Goal: Task Accomplishment & Management: Use online tool/utility

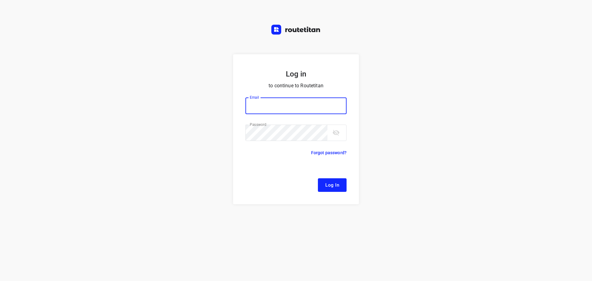
type input "[EMAIL_ADDRESS][DOMAIN_NAME]"
click at [328, 183] on span "Log In" at bounding box center [332, 185] width 14 height 8
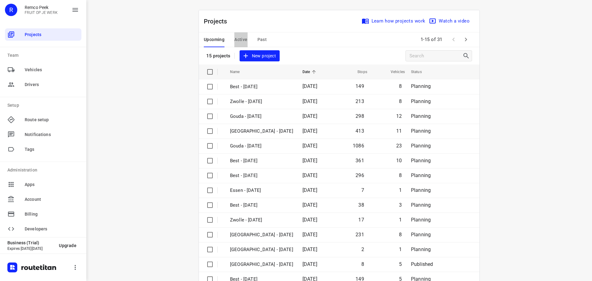
click at [242, 41] on span "Active" at bounding box center [240, 40] width 13 height 8
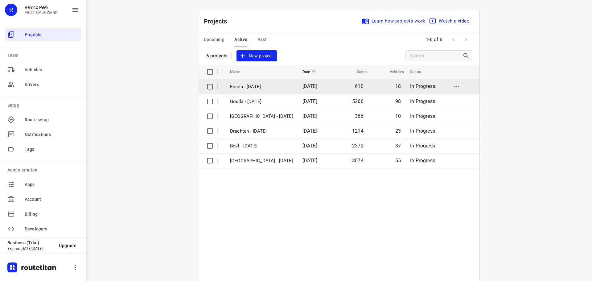
click at [248, 82] on td "Essen - [DATE]" at bounding box center [261, 86] width 74 height 15
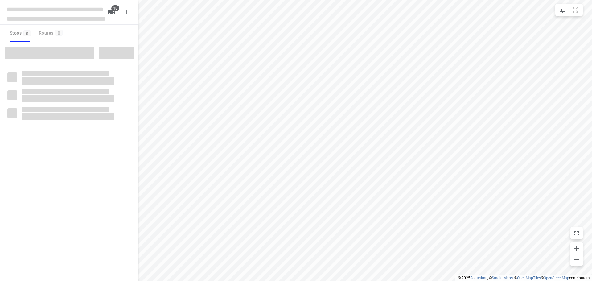
checkbox input "true"
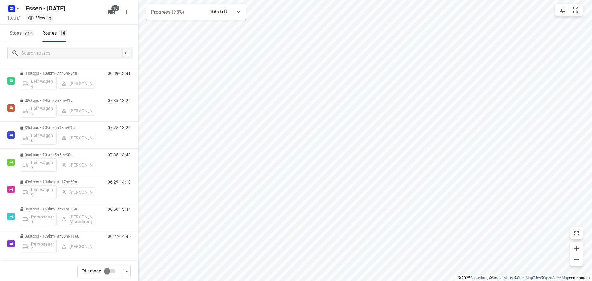
scroll to position [311, 0]
drag, startPoint x: 18, startPoint y: 34, endPoint x: 26, endPoint y: 42, distance: 10.7
click at [18, 34] on span "Stops 610" at bounding box center [23, 33] width 26 height 8
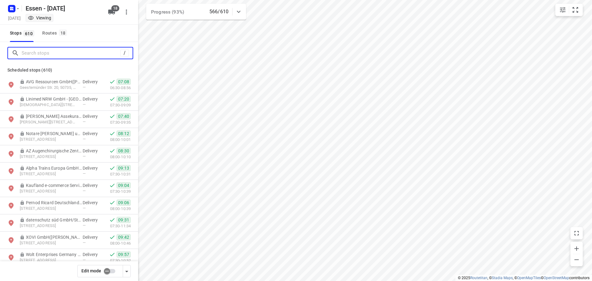
click at [41, 49] on input "Search stops" at bounding box center [71, 53] width 99 height 10
type input "r"
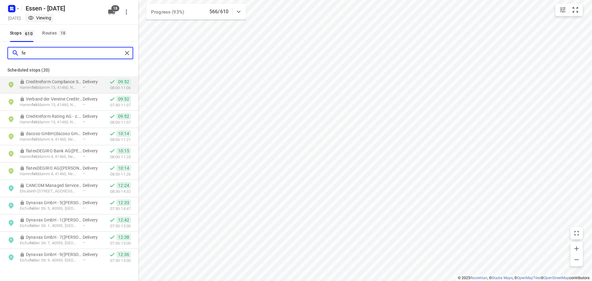
type input "f"
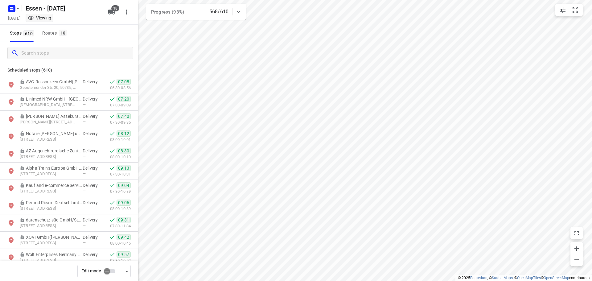
click at [39, 37] on div "Stops 610 Routes 18" at bounding box center [37, 33] width 61 height 17
click at [45, 32] on div "Routes 18" at bounding box center [55, 33] width 27 height 8
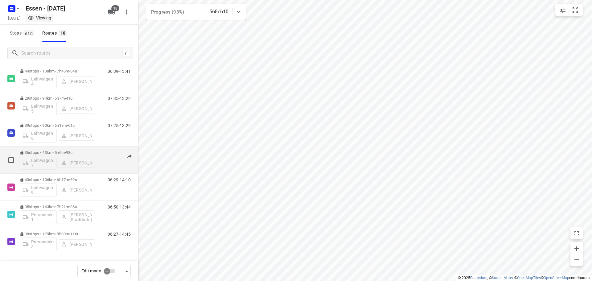
click at [43, 151] on p "36 stops • 43km • 5h6m • [DATE]" at bounding box center [57, 152] width 75 height 5
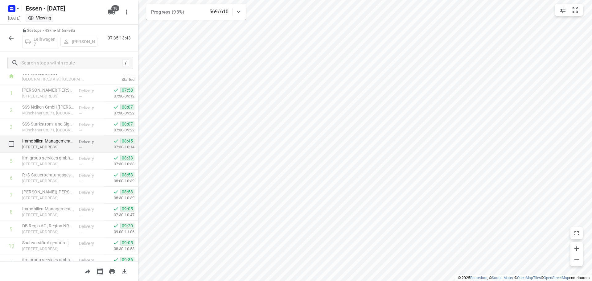
scroll to position [0, 0]
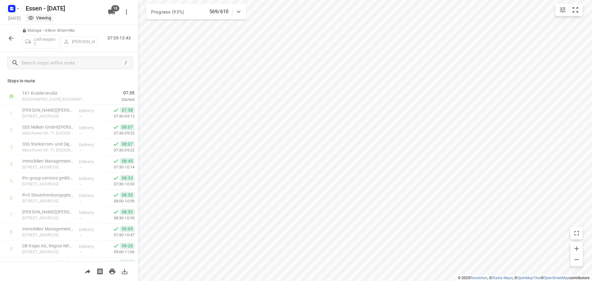
click at [8, 38] on icon "button" at bounding box center [10, 38] width 7 height 7
click at [12, 36] on icon "button" at bounding box center [10, 38] width 7 height 7
click at [10, 35] on icon "button" at bounding box center [10, 38] width 7 height 7
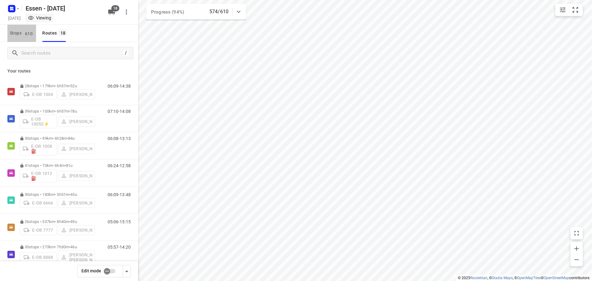
click at [22, 34] on span "Stops 610" at bounding box center [23, 33] width 26 height 8
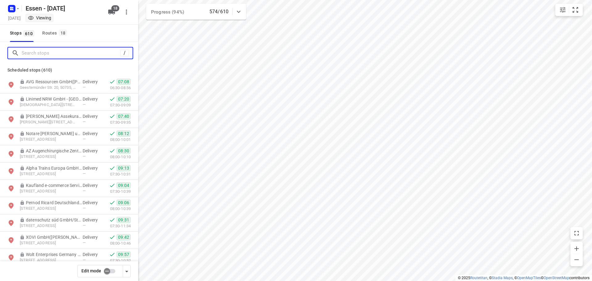
click at [38, 53] on input "Search stops" at bounding box center [71, 53] width 99 height 10
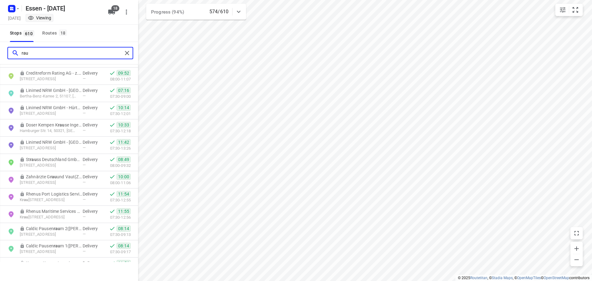
scroll to position [0, 0]
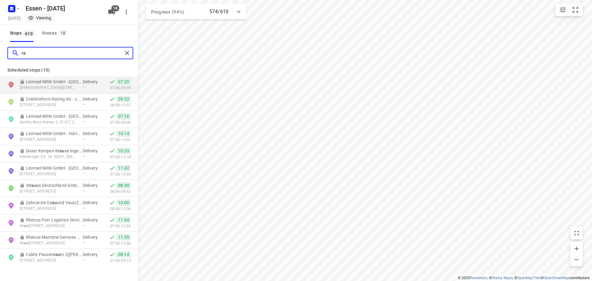
type input "r"
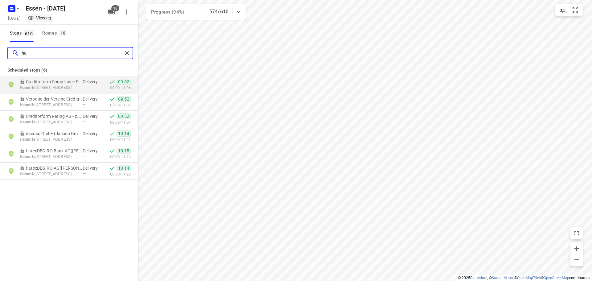
type input "h"
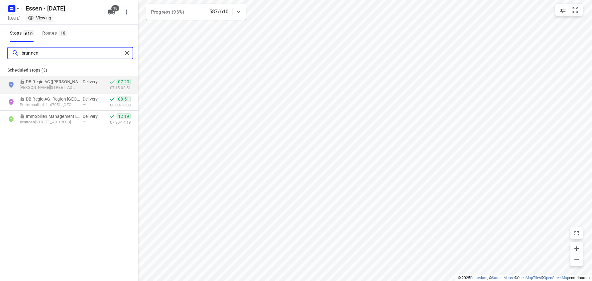
type input "brunnen"
click at [20, 10] on icon "button" at bounding box center [17, 8] width 5 height 5
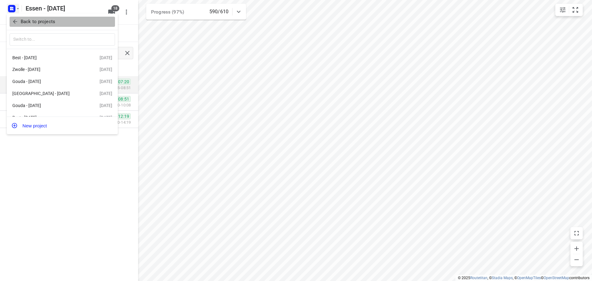
click at [16, 18] on icon "button" at bounding box center [15, 21] width 6 height 6
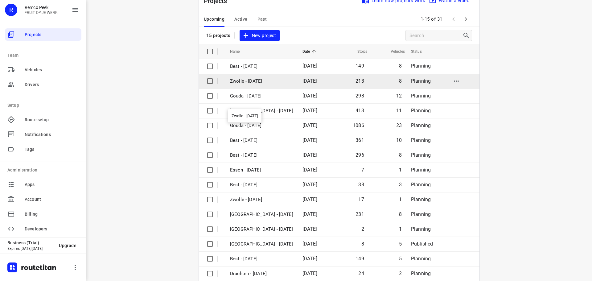
scroll to position [31, 0]
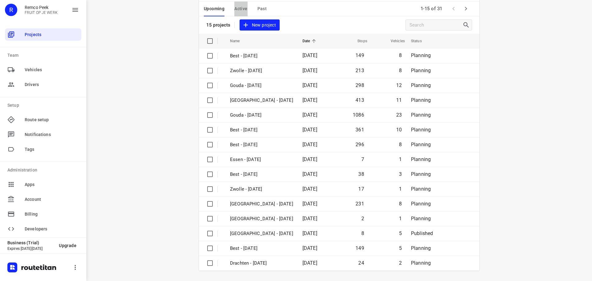
click at [234, 10] on span "Active" at bounding box center [240, 9] width 13 height 8
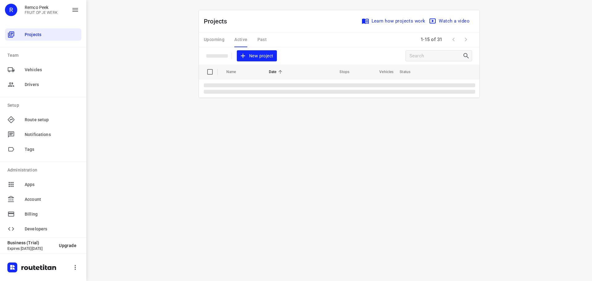
scroll to position [0, 0]
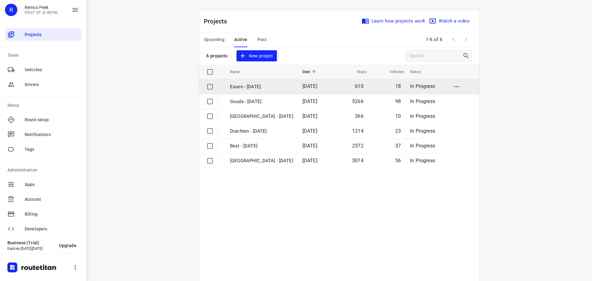
click at [243, 86] on p "Essen - [DATE]" at bounding box center [261, 86] width 63 height 7
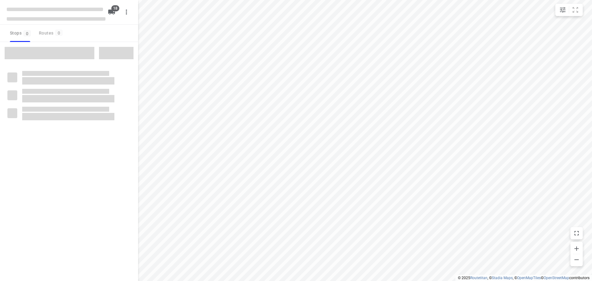
checkbox input "true"
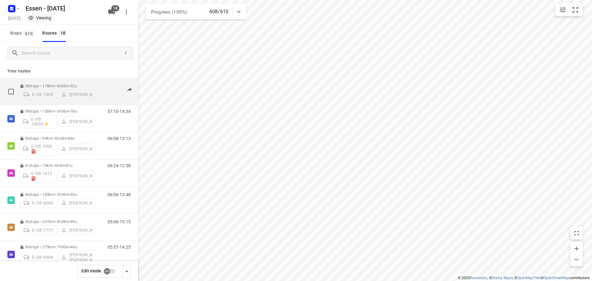
click at [63, 88] on div "E-OB 1004 Justin Knoll" at bounding box center [57, 93] width 75 height 11
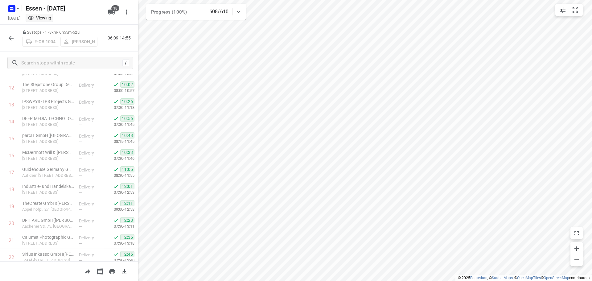
scroll to position [335, 0]
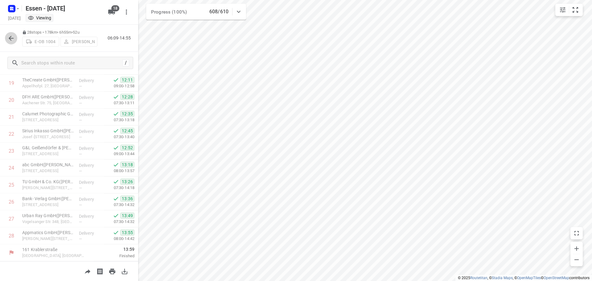
click at [11, 38] on icon "button" at bounding box center [10, 38] width 7 height 7
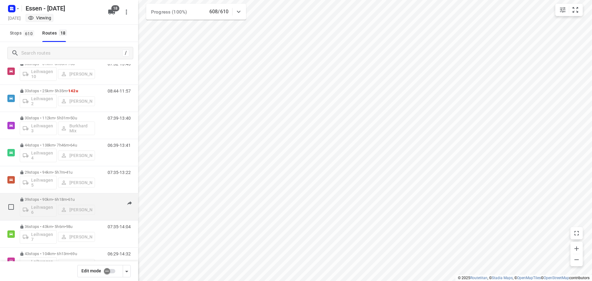
scroll to position [219, 0]
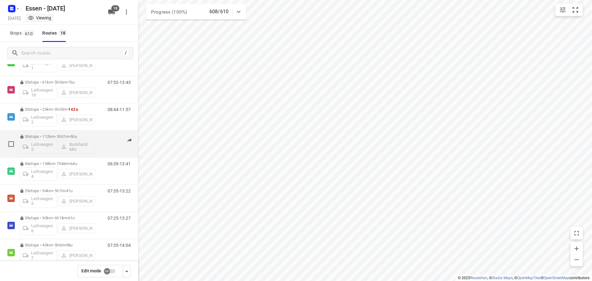
click at [68, 135] on p "30 stops • 112km • 5h31m • 50u" at bounding box center [57, 136] width 75 height 5
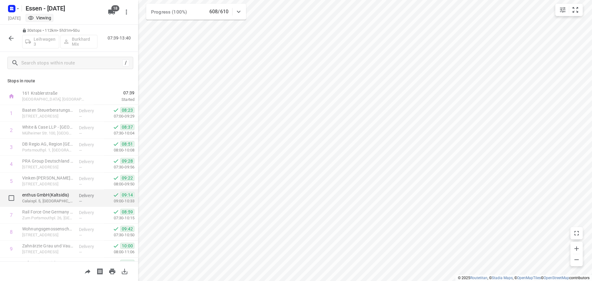
click at [45, 201] on p "Calaispl. 5, [GEOGRAPHIC_DATA]" at bounding box center [48, 201] width 52 height 6
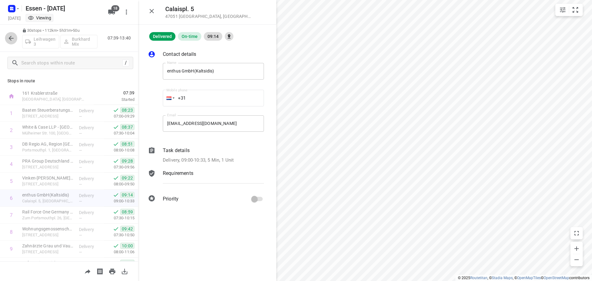
click at [7, 35] on icon "button" at bounding box center [10, 38] width 7 height 7
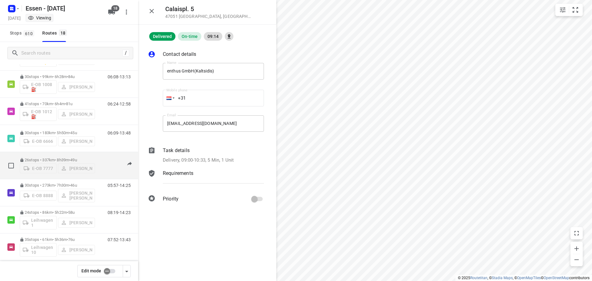
scroll to position [92, 0]
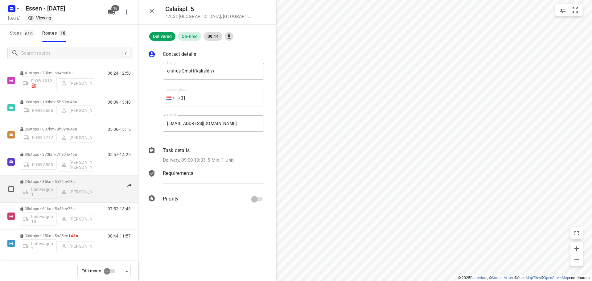
click at [74, 181] on span "58u" at bounding box center [71, 181] width 6 height 5
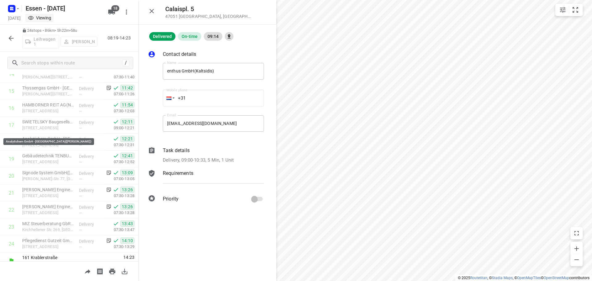
scroll to position [268, 0]
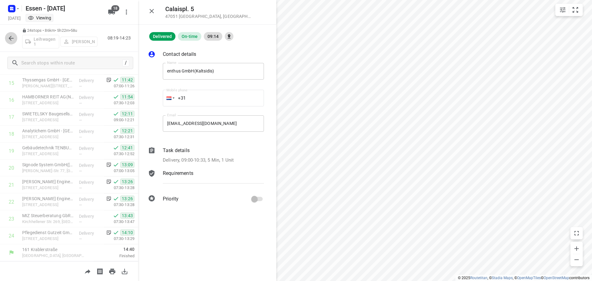
click at [16, 35] on button "button" at bounding box center [11, 38] width 12 height 12
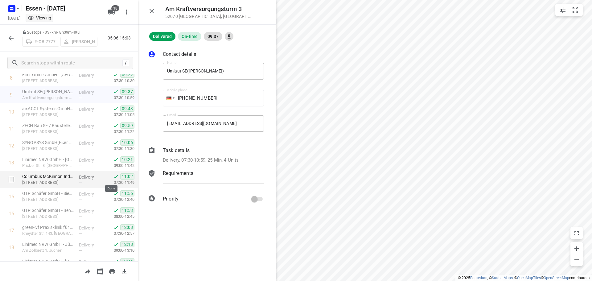
scroll to position [0, 0]
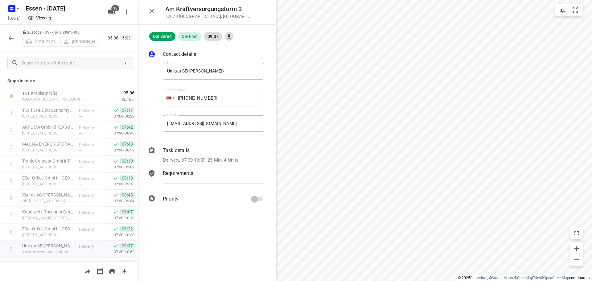
click at [9, 43] on button "button" at bounding box center [11, 38] width 12 height 12
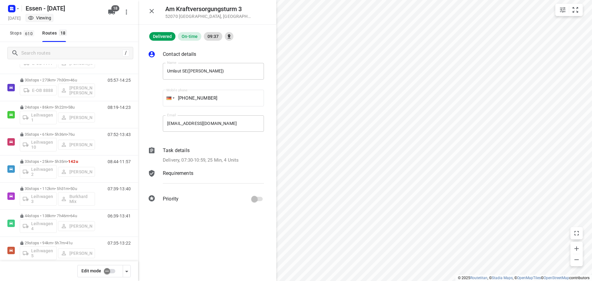
scroll to position [157, 0]
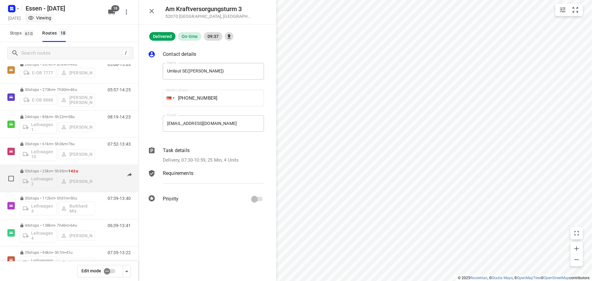
click at [58, 171] on p "33 stops • 25km • 5h35m • 142u" at bounding box center [57, 171] width 75 height 5
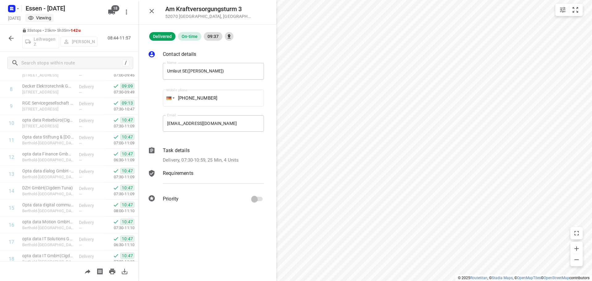
scroll to position [0, 0]
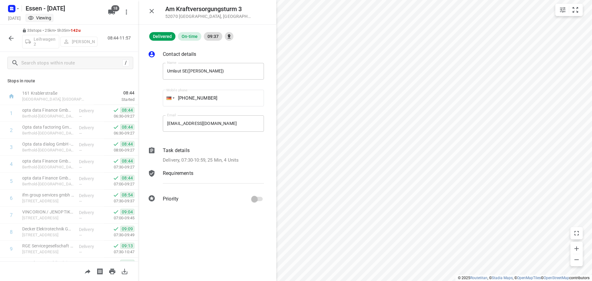
click at [9, 39] on icon "button" at bounding box center [10, 38] width 7 height 7
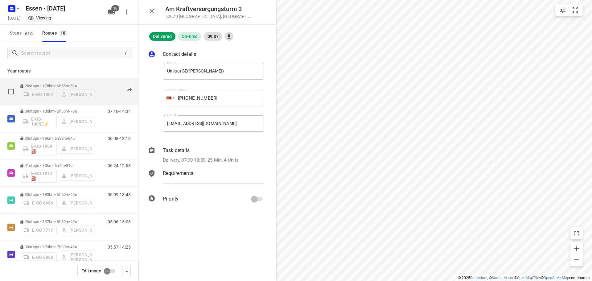
click at [65, 88] on div "E-OB 1004 Justin Knoll" at bounding box center [57, 93] width 75 height 11
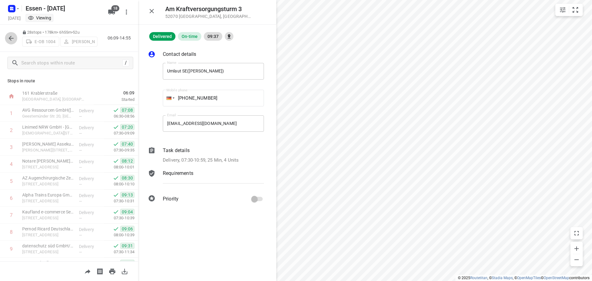
click at [10, 39] on icon "button" at bounding box center [11, 38] width 5 height 5
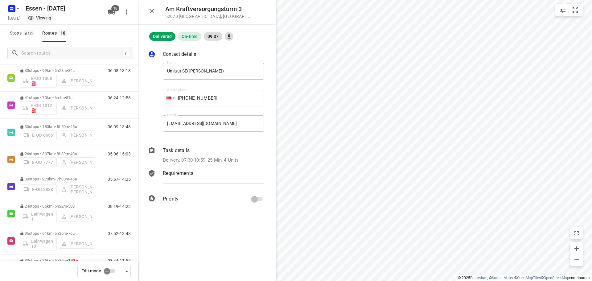
scroll to position [154, 0]
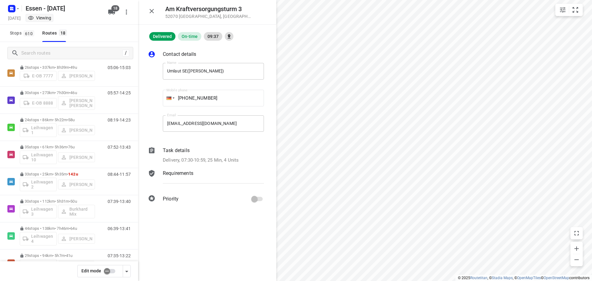
click at [149, 18] on div "Am Kraftversorgungsturm 3 52070 Aachen , Germany" at bounding box center [207, 12] width 138 height 25
click at [154, 10] on icon "button" at bounding box center [151, 10] width 7 height 7
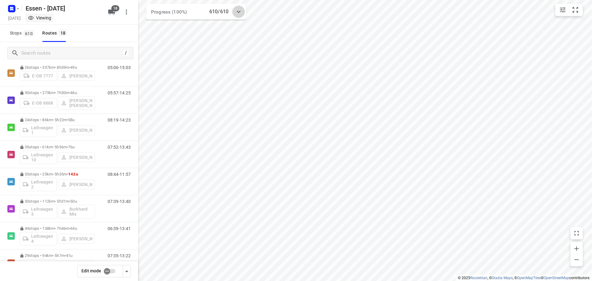
click at [235, 11] on icon at bounding box center [238, 11] width 7 height 7
click at [196, 51] on p "Failed" at bounding box center [196, 53] width 13 height 6
click at [196, 55] on p "Failed" at bounding box center [196, 53] width 13 height 6
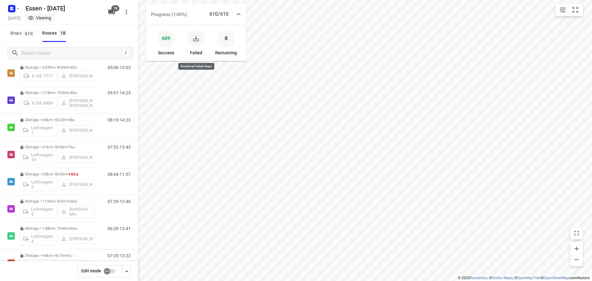
click at [196, 32] on button "button" at bounding box center [196, 38] width 12 height 12
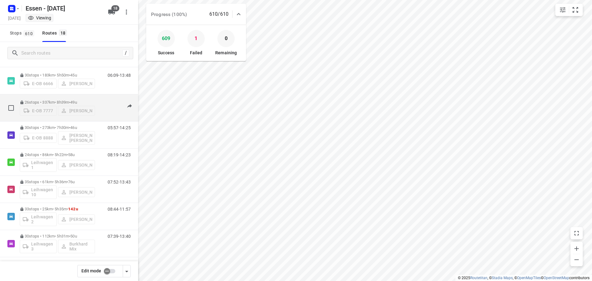
scroll to position [92, 0]
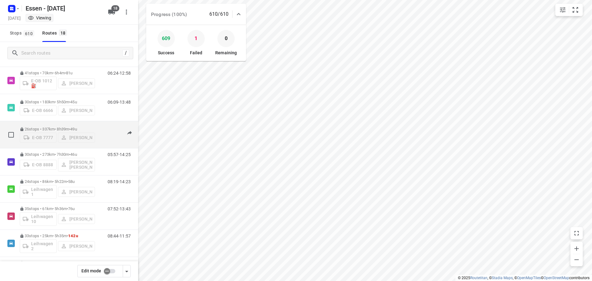
click at [49, 128] on p "26 stops • 337km • 8h39m • 49u" at bounding box center [57, 129] width 75 height 5
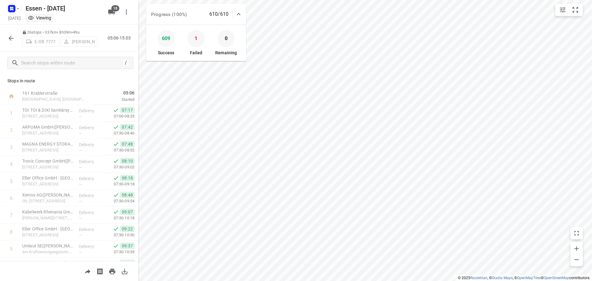
click at [8, 43] on button "button" at bounding box center [11, 38] width 12 height 12
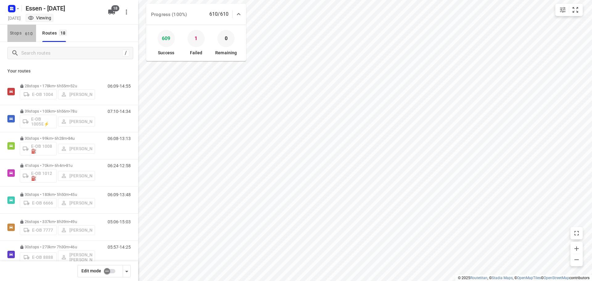
click at [20, 31] on span "Stops 610" at bounding box center [23, 33] width 26 height 8
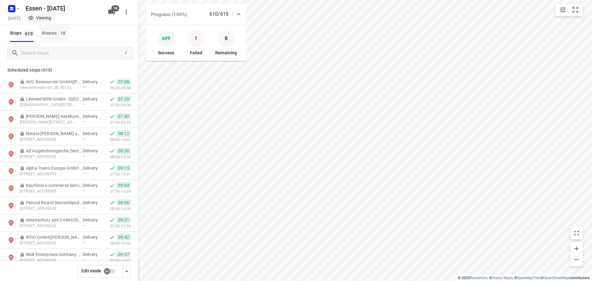
click at [44, 35] on div "Routes 18" at bounding box center [55, 33] width 27 height 8
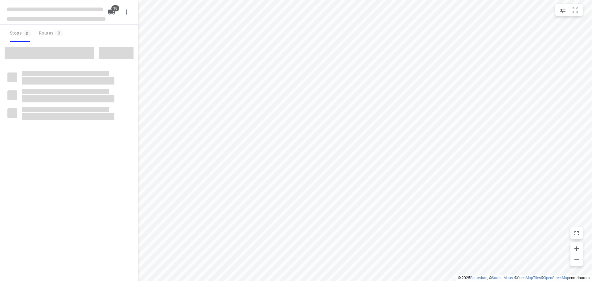
checkbox input "true"
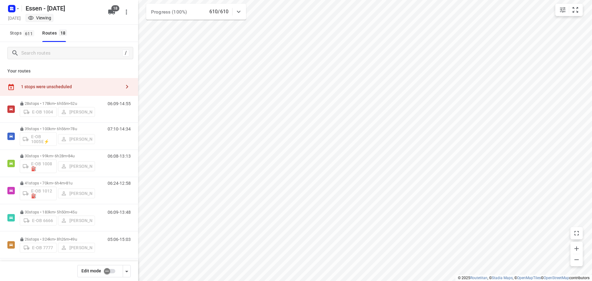
click at [93, 89] on div "1 stops were unscheduled" at bounding box center [71, 86] width 100 height 5
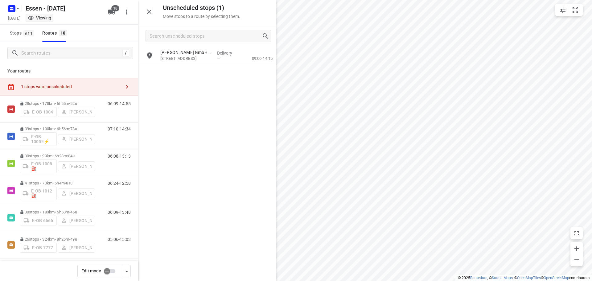
drag, startPoint x: 206, startPoint y: 54, endPoint x: 205, endPoint y: 112, distance: 57.9
click at [206, 112] on div "[PERSON_NAME] GmbH & Co. KG([PERSON_NAME]) [STREET_ADDRESS] Delivery — 09:00-14…" at bounding box center [207, 163] width 138 height 233
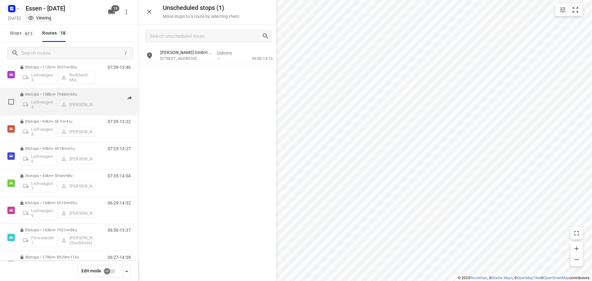
scroll to position [329, 0]
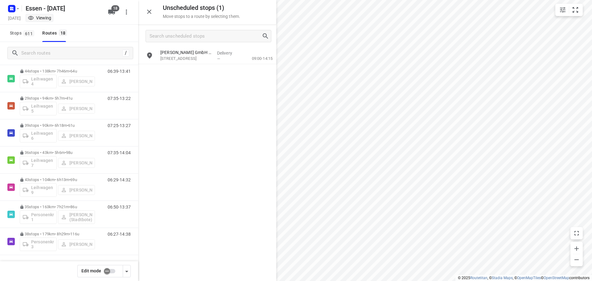
click at [108, 271] on input "checkbox" at bounding box center [106, 271] width 35 height 12
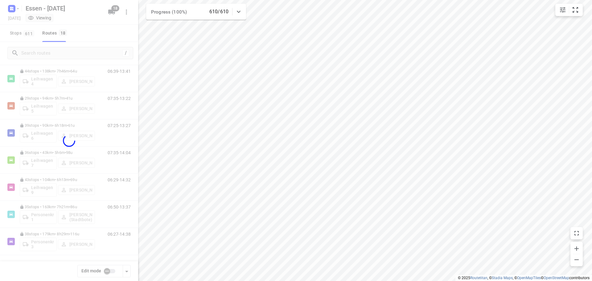
checkbox input "true"
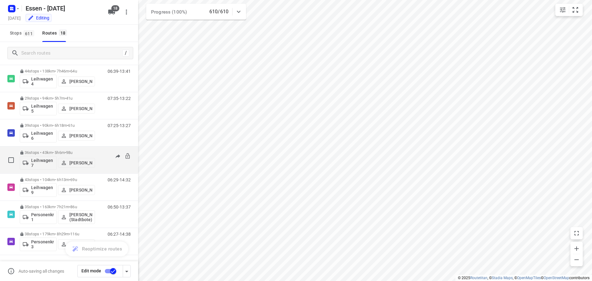
click at [60, 154] on p "36 stops • 43km • 5h6m • [DATE]" at bounding box center [57, 152] width 75 height 5
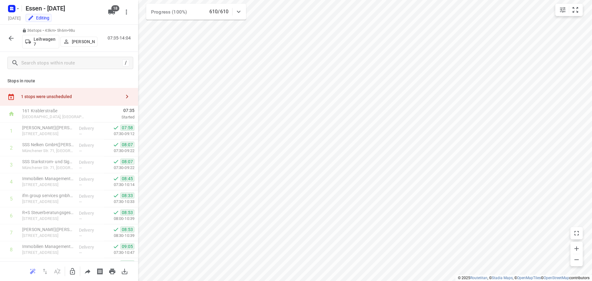
click at [107, 93] on div "1 stops were unscheduled" at bounding box center [69, 97] width 138 height 18
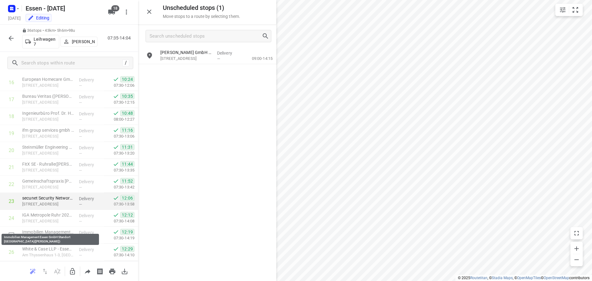
scroll to position [308, 0]
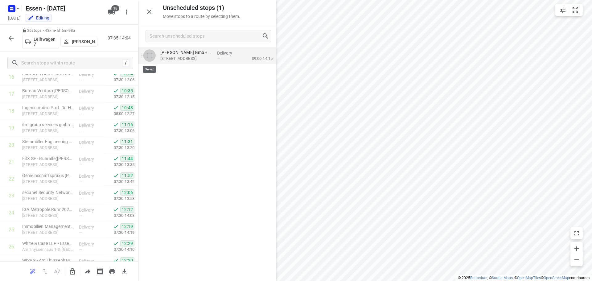
click at [150, 58] on input "grid" at bounding box center [149, 55] width 12 height 12
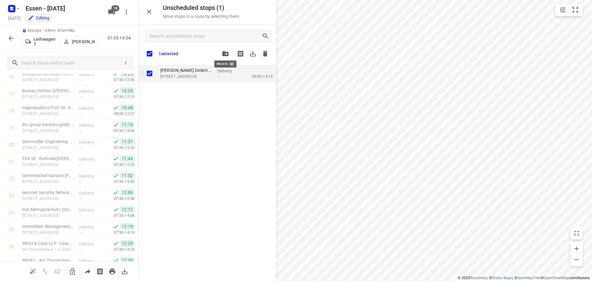
checkbox input "true"
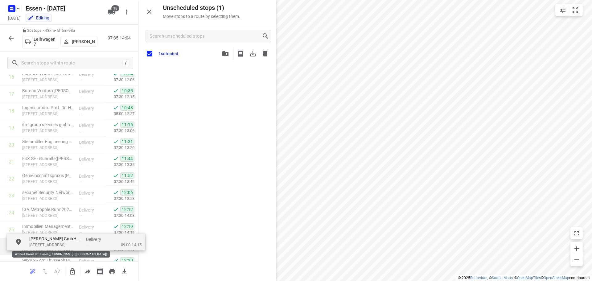
drag, startPoint x: 192, startPoint y: 73, endPoint x: 58, endPoint y: 243, distance: 216.4
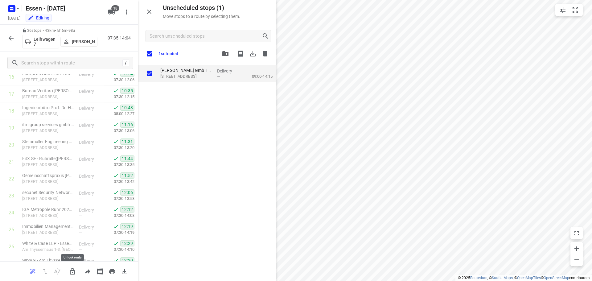
click at [70, 270] on icon "button" at bounding box center [72, 271] width 5 height 6
checkbox input "true"
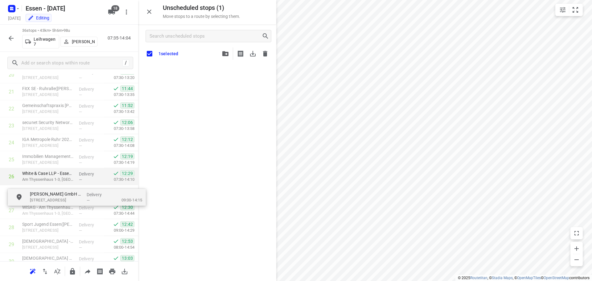
scroll to position [382, 0]
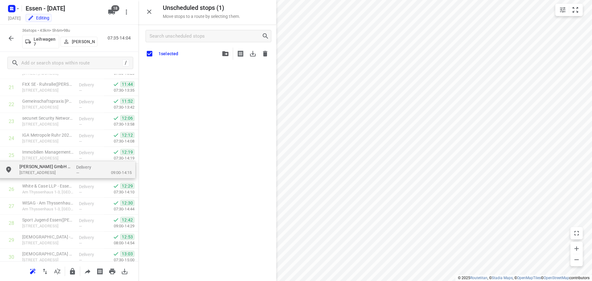
drag, startPoint x: 174, startPoint y: 74, endPoint x: 32, endPoint y: 174, distance: 173.7
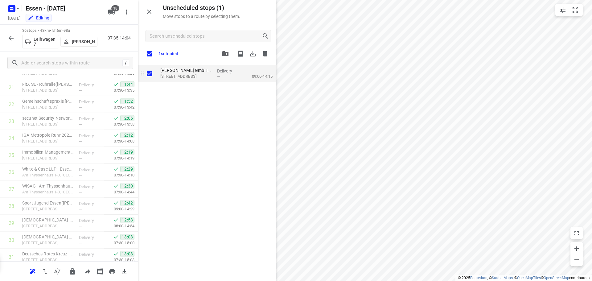
checkbox input "true"
click at [151, 78] on input "grid" at bounding box center [149, 73] width 12 height 12
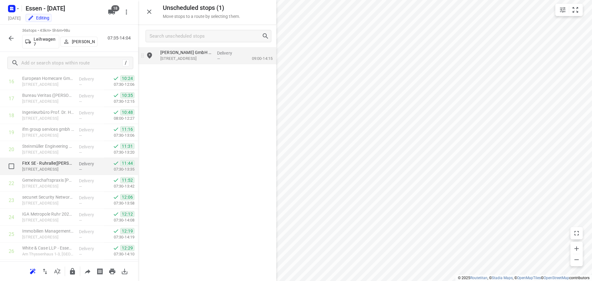
scroll to position [334, 0]
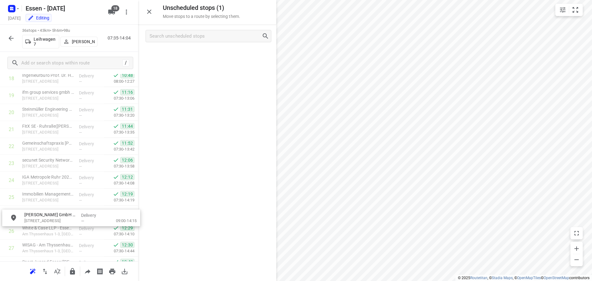
drag, startPoint x: 183, startPoint y: 56, endPoint x: 46, endPoint y: 221, distance: 214.2
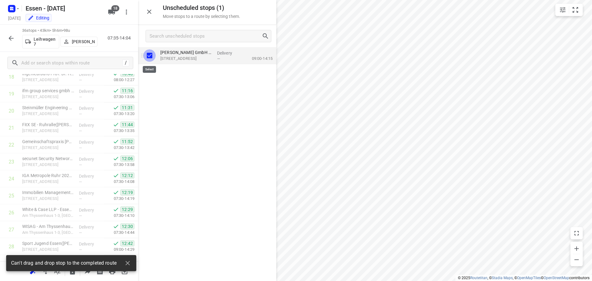
click at [151, 55] on input "grid" at bounding box center [149, 55] width 12 height 12
checkbox input "false"
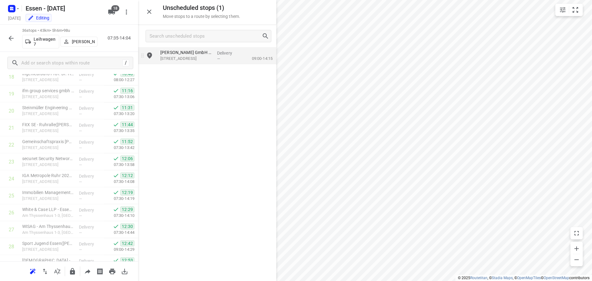
click at [9, 35] on icon "button" at bounding box center [10, 38] width 7 height 7
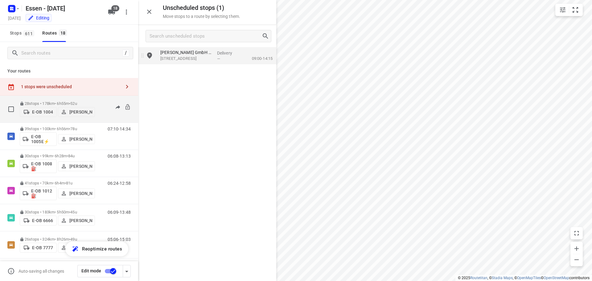
click at [88, 101] on p "28 stops • 178km • 6h55m • [DATE]" at bounding box center [57, 103] width 75 height 5
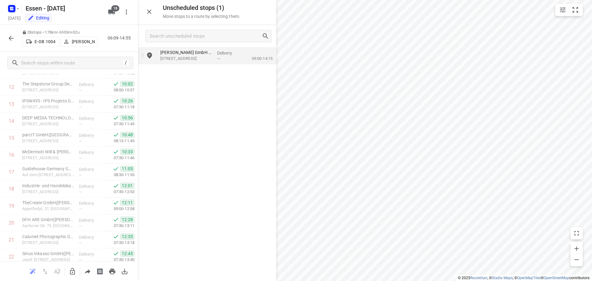
scroll to position [106, 0]
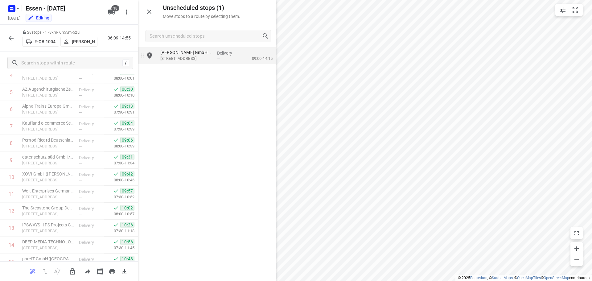
click at [9, 38] on icon "button" at bounding box center [11, 38] width 5 height 5
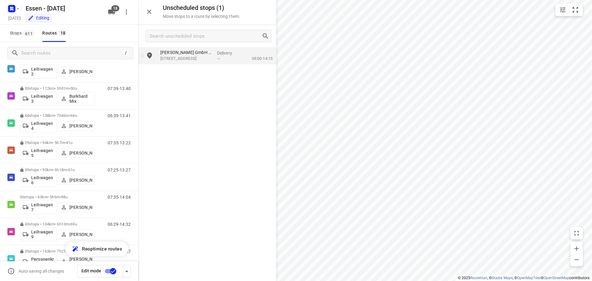
scroll to position [206, 0]
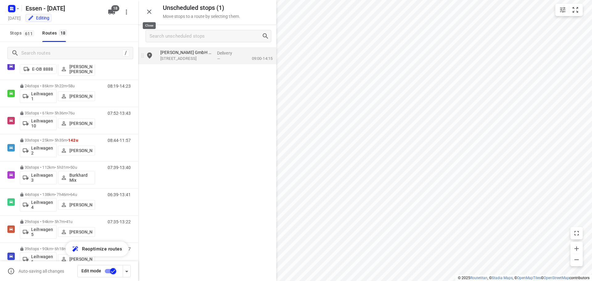
click at [152, 11] on icon "button" at bounding box center [148, 11] width 7 height 7
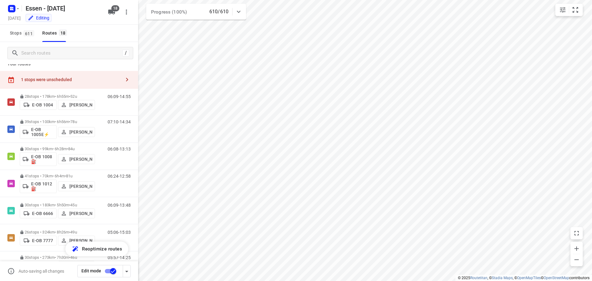
scroll to position [0, 0]
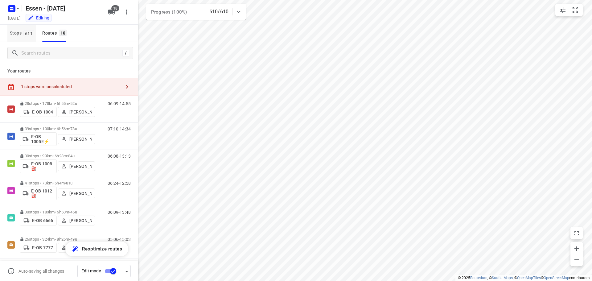
click at [27, 33] on span "611" at bounding box center [28, 33] width 11 height 6
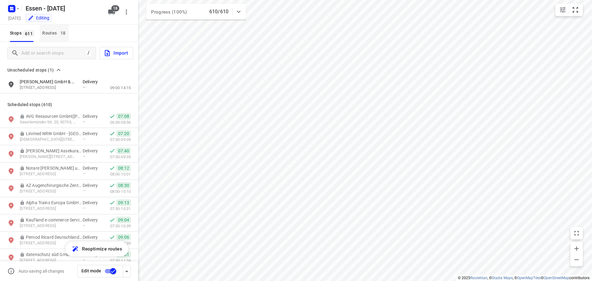
click at [54, 34] on div "Routes 18" at bounding box center [55, 33] width 27 height 8
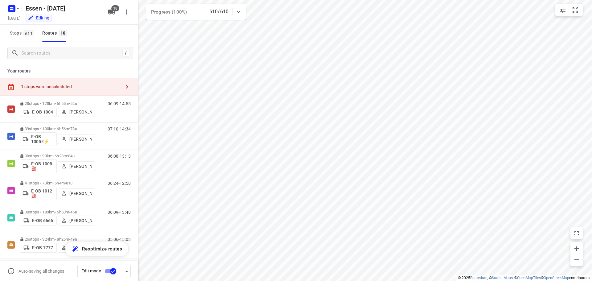
click at [114, 268] on input "checkbox" at bounding box center [113, 271] width 35 height 12
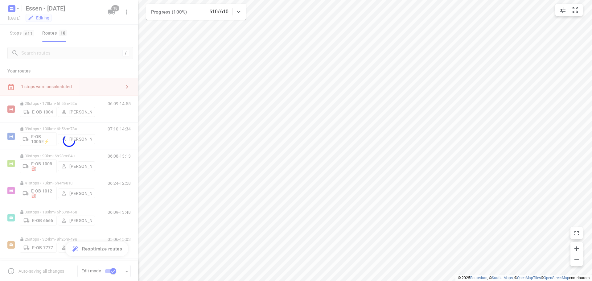
checkbox input "false"
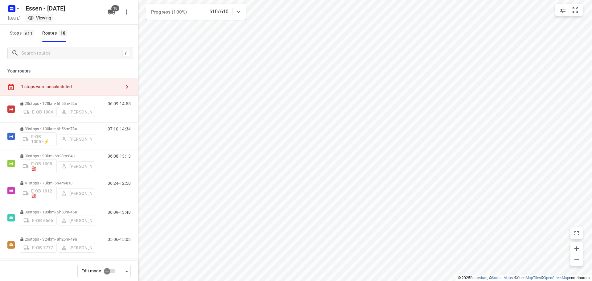
click at [244, 11] on div at bounding box center [238, 12] width 12 height 12
click at [113, 84] on div "1 stops were unscheduled" at bounding box center [71, 86] width 100 height 5
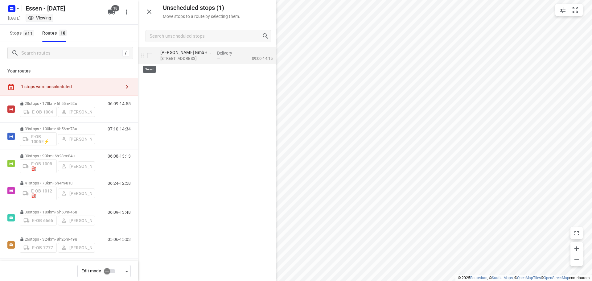
click at [149, 55] on input "grid" at bounding box center [149, 55] width 12 height 12
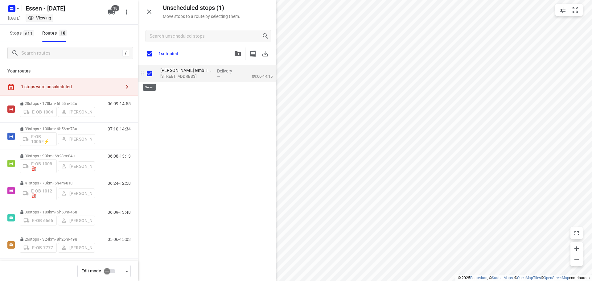
checkbox input "true"
click at [142, 72] on icon "grid" at bounding box center [142, 73] width 6 height 6
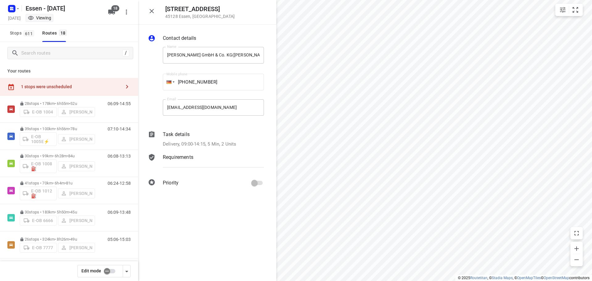
click at [83, 86] on div "1 stops were unscheduled" at bounding box center [71, 86] width 100 height 5
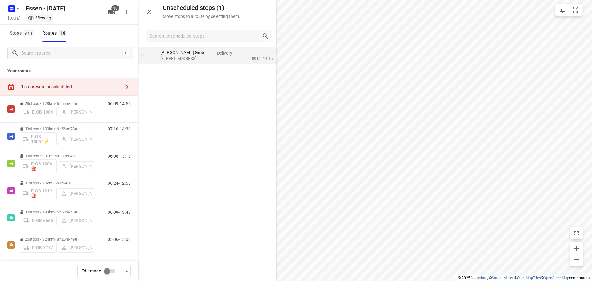
click at [218, 57] on span "—" at bounding box center [218, 58] width 3 height 5
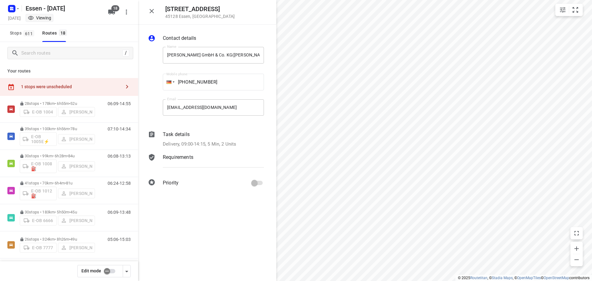
click at [101, 83] on div "1 stops were unscheduled" at bounding box center [69, 87] width 138 height 18
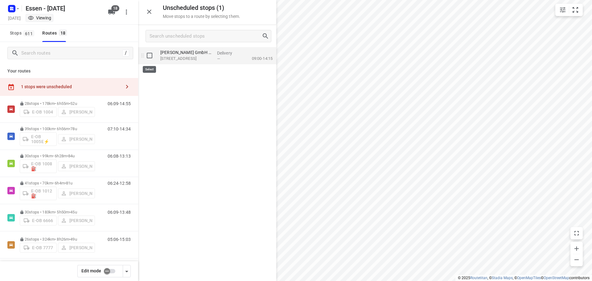
click at [148, 56] on input "grid" at bounding box center [149, 55] width 12 height 12
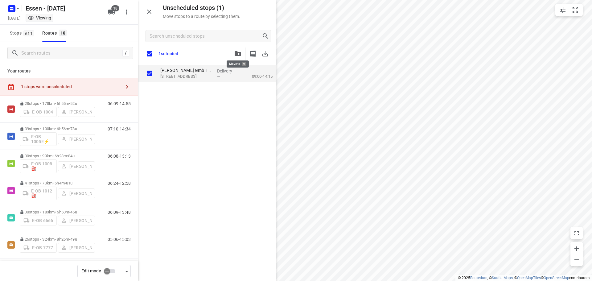
checkbox input "true"
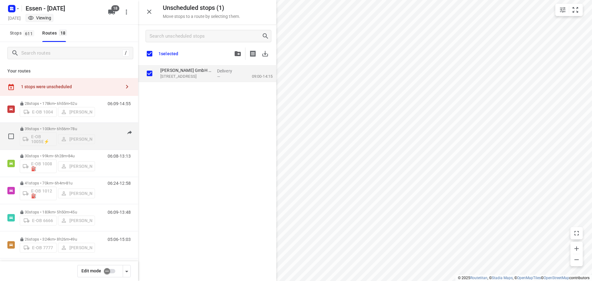
click at [77, 128] on span "78u" at bounding box center [73, 128] width 6 height 5
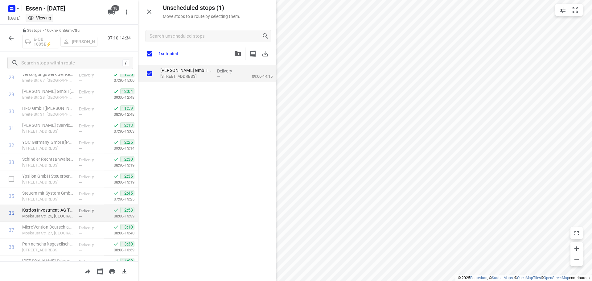
scroll to position [539, 0]
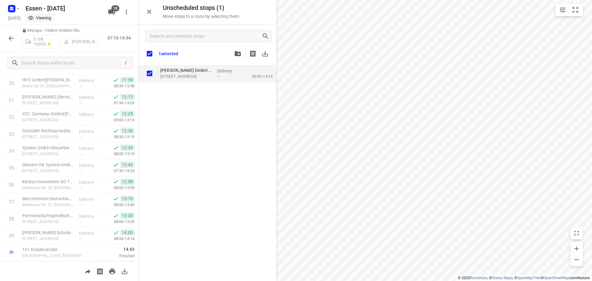
click at [10, 40] on icon "button" at bounding box center [10, 38] width 7 height 7
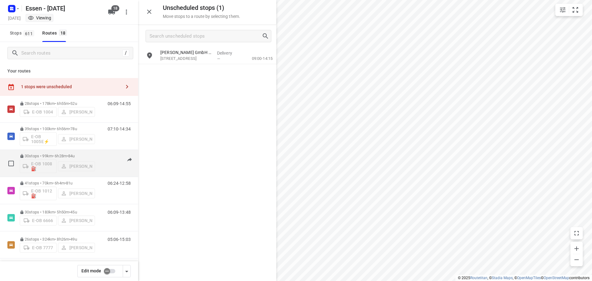
click at [75, 155] on span "84u" at bounding box center [71, 155] width 6 height 5
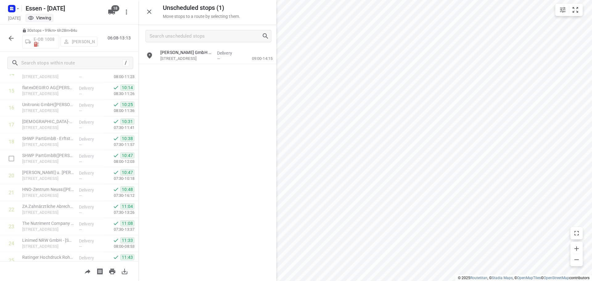
scroll to position [387, 0]
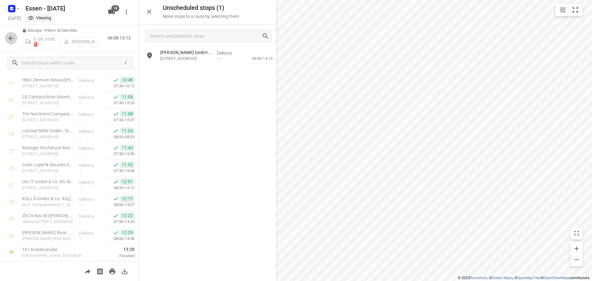
click at [12, 39] on icon "button" at bounding box center [10, 38] width 7 height 7
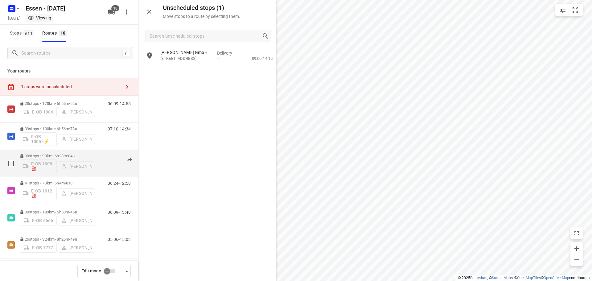
scroll to position [62, 0]
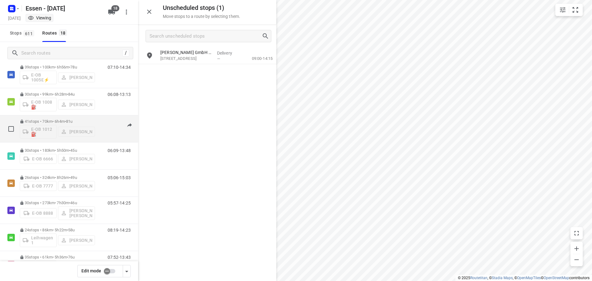
click at [76, 119] on div "41 stops • 70km • 6h4m • [DATE] E-OB 1012⛽️ [PERSON_NAME]" at bounding box center [57, 129] width 75 height 26
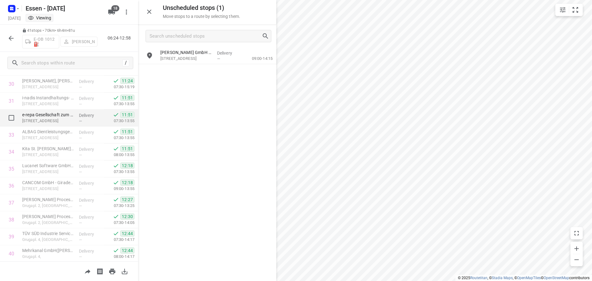
scroll to position [573, 0]
click at [13, 39] on icon "button" at bounding box center [10, 38] width 7 height 7
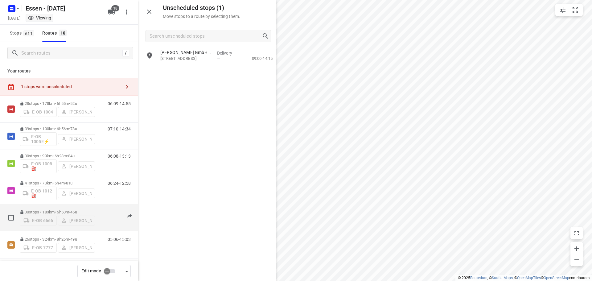
click at [77, 211] on span "45u" at bounding box center [73, 212] width 6 height 5
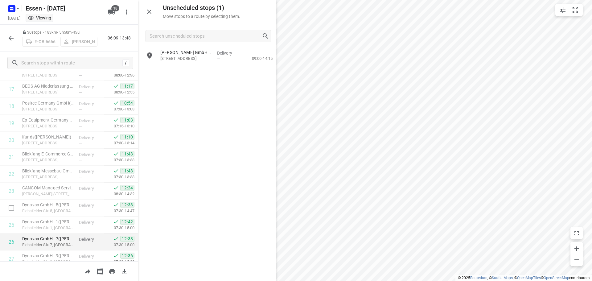
scroll to position [387, 0]
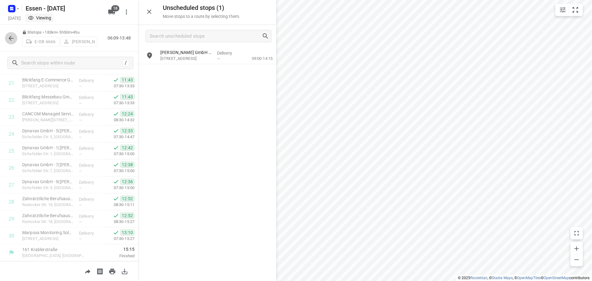
click at [9, 39] on icon "button" at bounding box center [10, 38] width 7 height 7
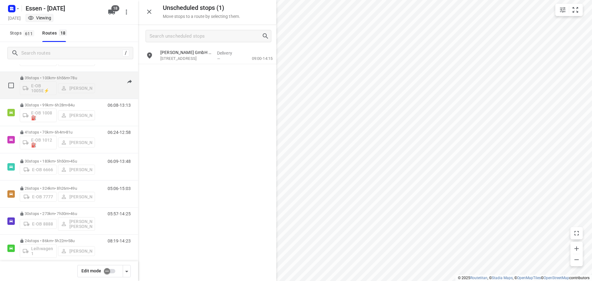
scroll to position [62, 0]
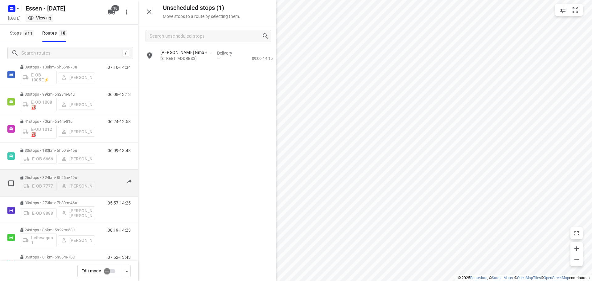
click at [72, 176] on p "26 stops • 324km • 8h26m • [DATE]" at bounding box center [57, 177] width 75 height 5
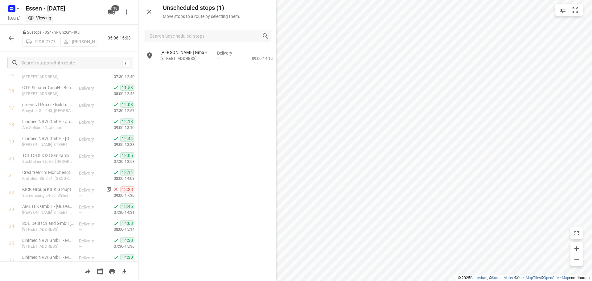
scroll to position [257, 0]
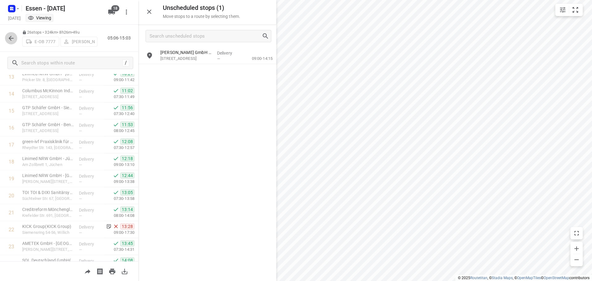
click at [14, 37] on icon "button" at bounding box center [10, 38] width 7 height 7
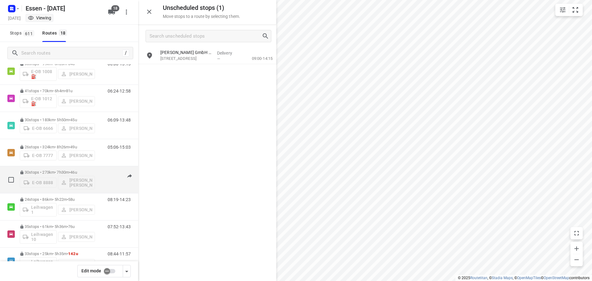
scroll to position [92, 0]
click at [72, 171] on p "30 stops • 273km • 7h30m • [DATE]" at bounding box center [57, 172] width 75 height 5
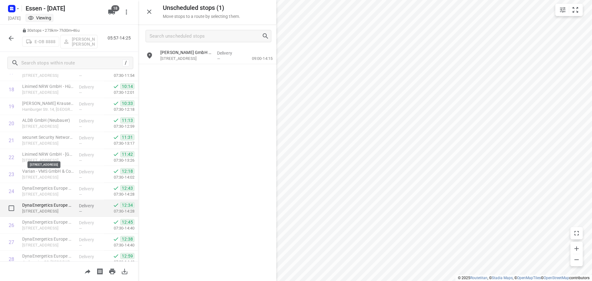
scroll to position [387, 0]
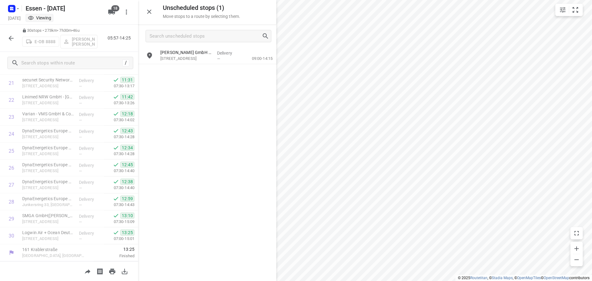
click at [6, 36] on button "button" at bounding box center [11, 38] width 12 height 12
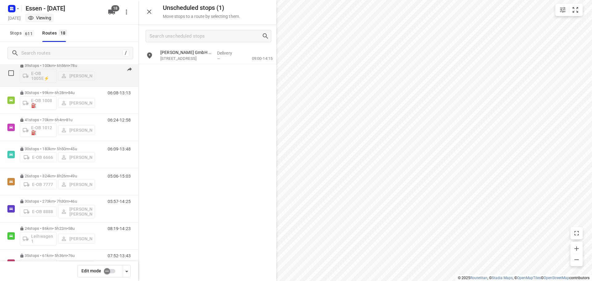
scroll to position [123, 0]
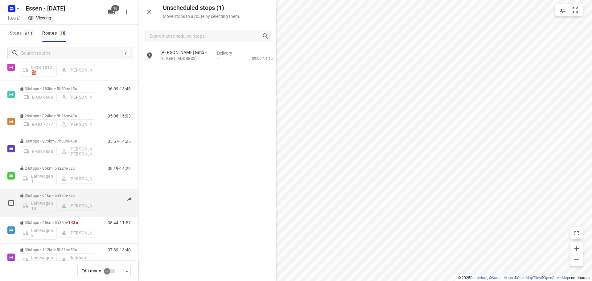
click at [54, 193] on div "35 stops • 61km • 5h36m • [DATE] Leihwagen 10 [PERSON_NAME]" at bounding box center [57, 203] width 75 height 26
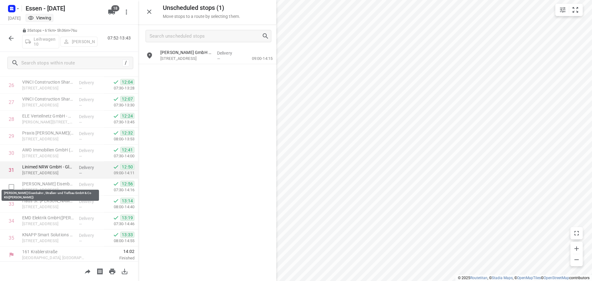
scroll to position [472, 0]
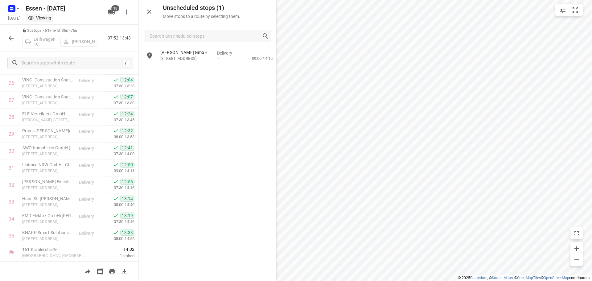
click at [9, 37] on icon "button" at bounding box center [10, 38] width 7 height 7
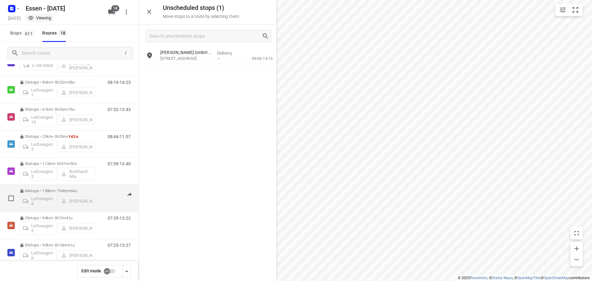
scroll to position [216, 0]
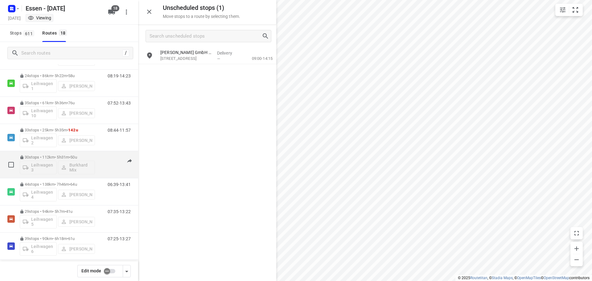
click at [43, 154] on div "30 stops • 112km • 5h31m • [DATE] Leihwagen 3 Burkhard Mix" at bounding box center [57, 165] width 75 height 26
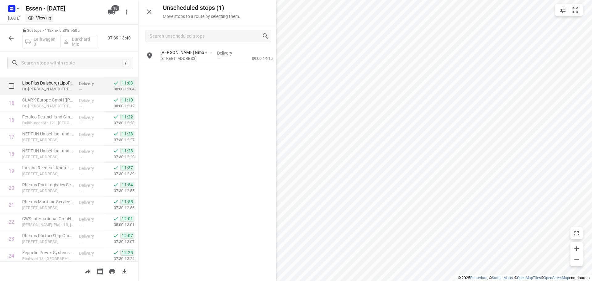
scroll to position [387, 0]
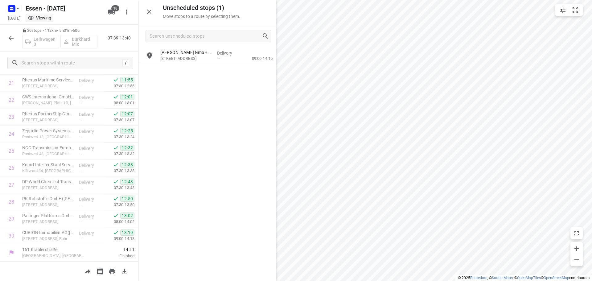
click at [10, 41] on icon "button" at bounding box center [10, 38] width 7 height 7
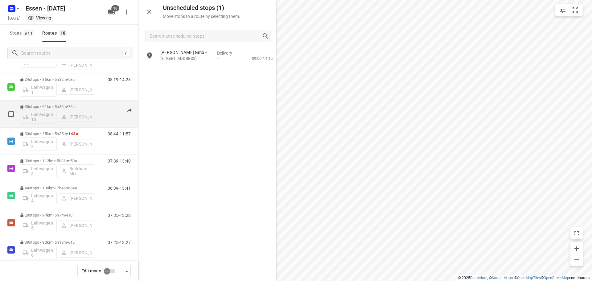
scroll to position [216, 0]
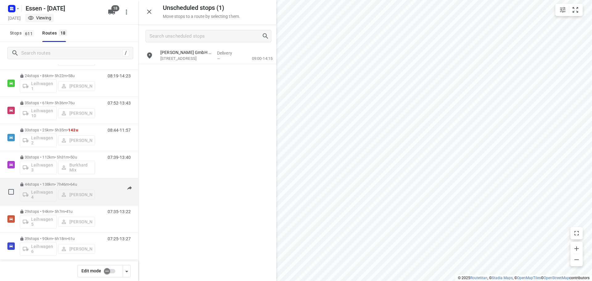
click at [65, 185] on p "44 stops • 138km • 7h46m • [DATE]" at bounding box center [57, 184] width 75 height 5
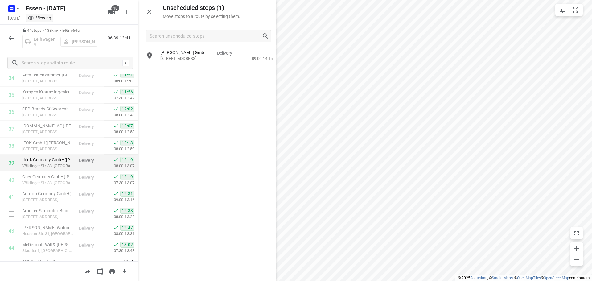
scroll to position [624, 0]
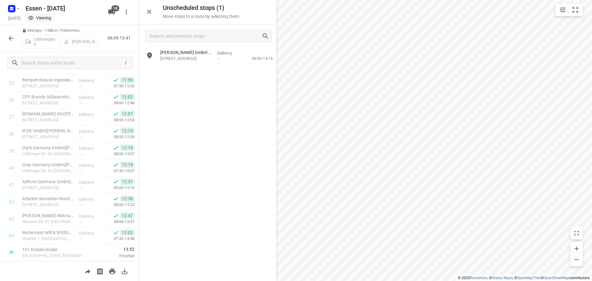
click at [8, 42] on button "button" at bounding box center [11, 38] width 12 height 12
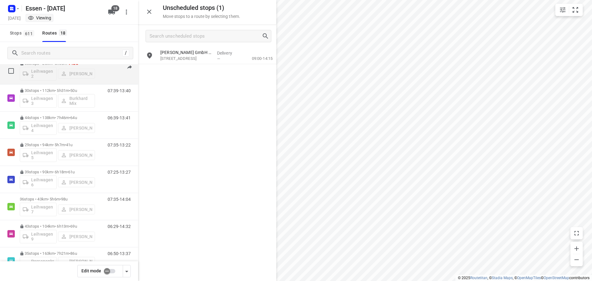
scroll to position [308, 0]
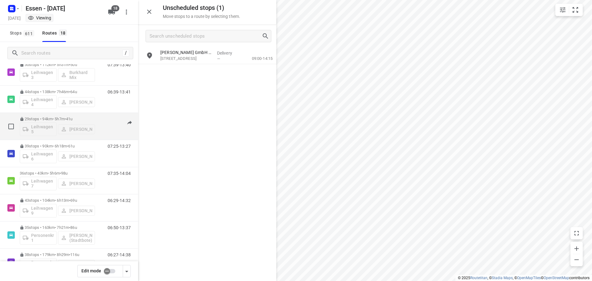
click at [50, 117] on p "29 stops • 94km • 5h7m • [DATE]" at bounding box center [57, 118] width 75 height 5
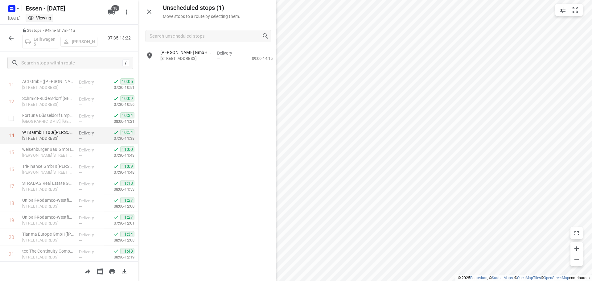
scroll to position [370, 0]
click at [12, 42] on icon "button" at bounding box center [10, 38] width 7 height 7
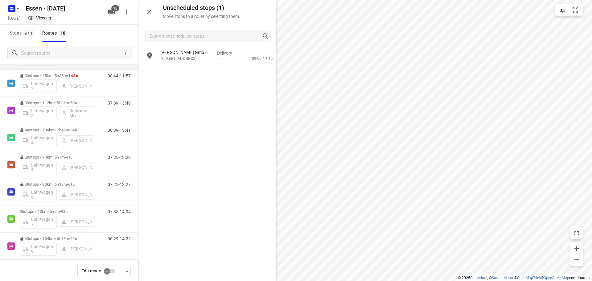
scroll to position [329, 0]
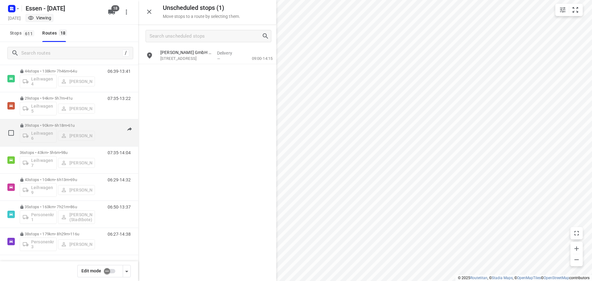
click at [43, 123] on div "39 stops • 90km • 6h18m • [DATE] Leihwagen 6 [PERSON_NAME]" at bounding box center [57, 133] width 75 height 26
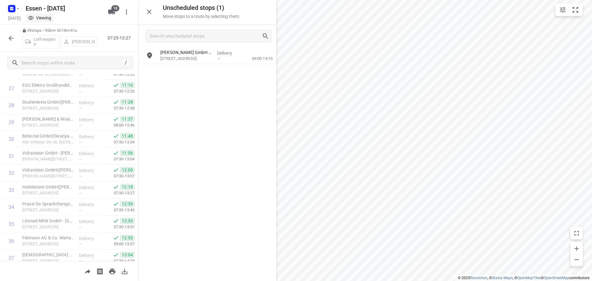
scroll to position [539, 0]
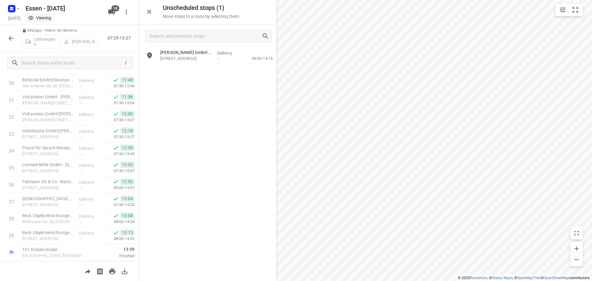
click at [14, 43] on button "button" at bounding box center [11, 38] width 12 height 12
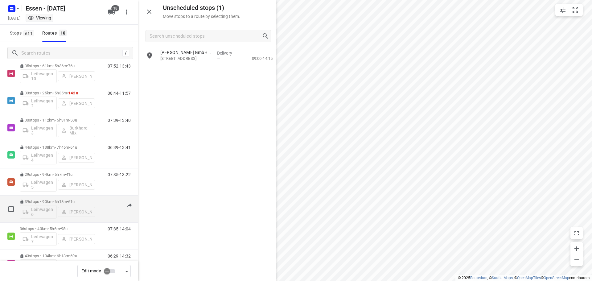
scroll to position [308, 0]
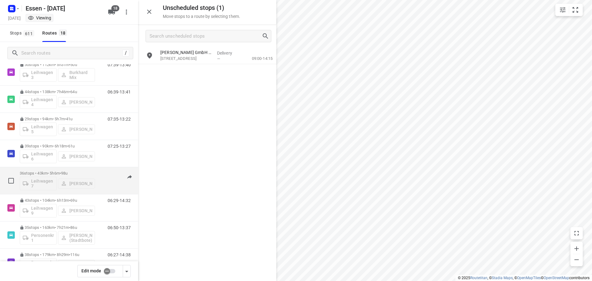
click at [61, 173] on span "•" at bounding box center [60, 173] width 1 height 5
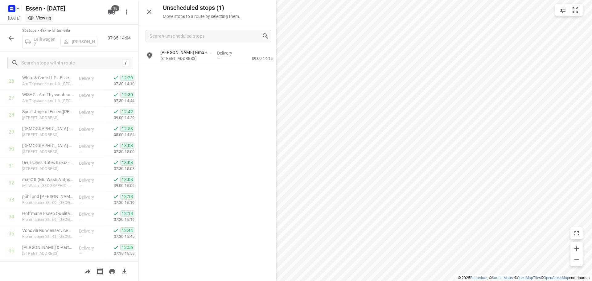
scroll to position [488, 0]
click at [7, 39] on icon "button" at bounding box center [10, 38] width 7 height 7
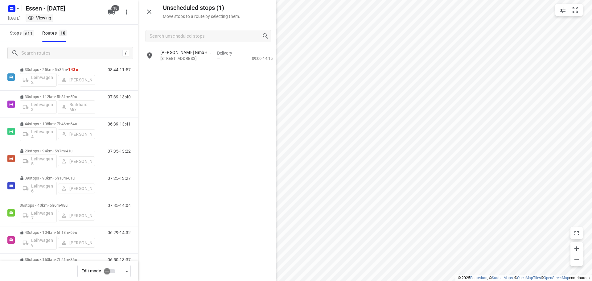
scroll to position [329, 0]
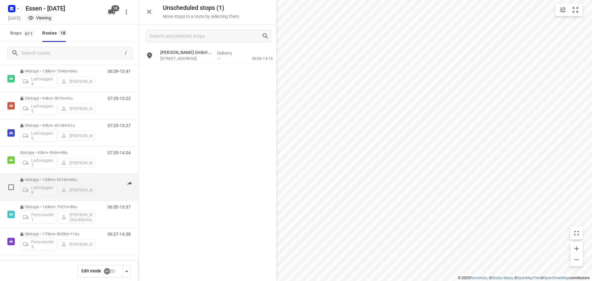
click at [52, 176] on div "43 stops • 104km • 6h13m • [DATE] Leihwagen 9 [PERSON_NAME]" at bounding box center [57, 187] width 75 height 26
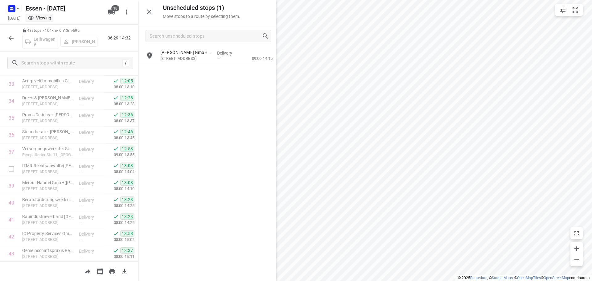
scroll to position [607, 0]
click at [10, 36] on icon "button" at bounding box center [10, 38] width 7 height 7
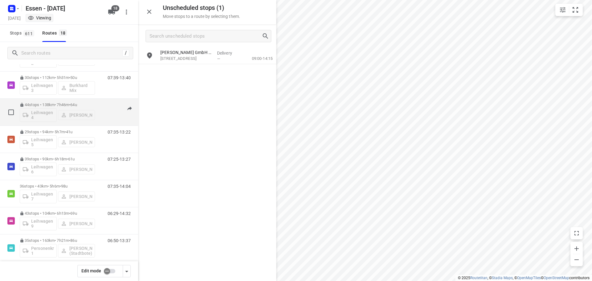
scroll to position [329, 0]
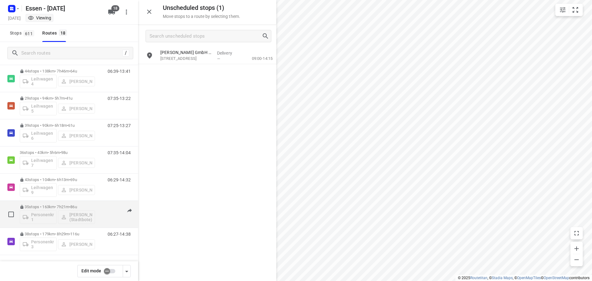
click at [66, 204] on div "35 stops • 163km • 7h21m • [DATE] Personenkraftwagen 1 [PERSON_NAME] ([GEOGRAPH…" at bounding box center [57, 214] width 75 height 26
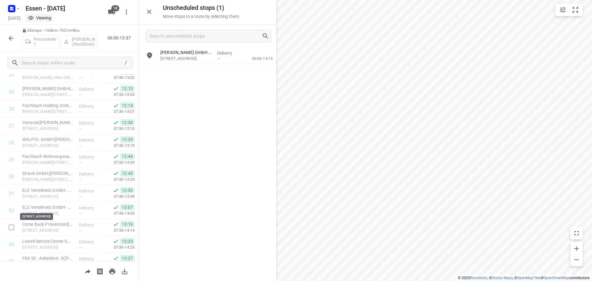
scroll to position [472, 0]
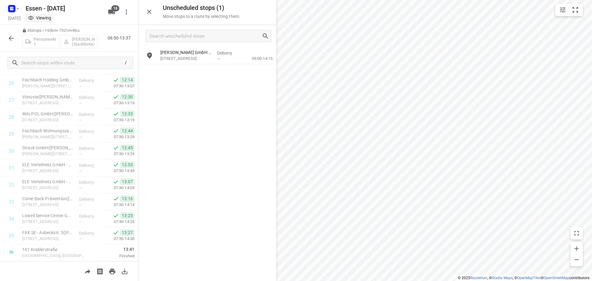
click at [10, 35] on icon "button" at bounding box center [10, 38] width 7 height 7
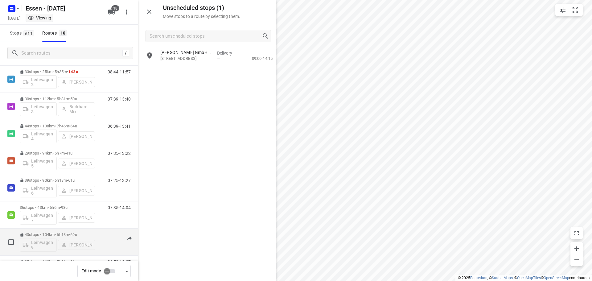
scroll to position [329, 0]
click at [75, 231] on div "38 stops • 179km • 8h29m • [DATE] Personenkraftwagen 3 [PERSON_NAME]" at bounding box center [57, 241] width 75 height 26
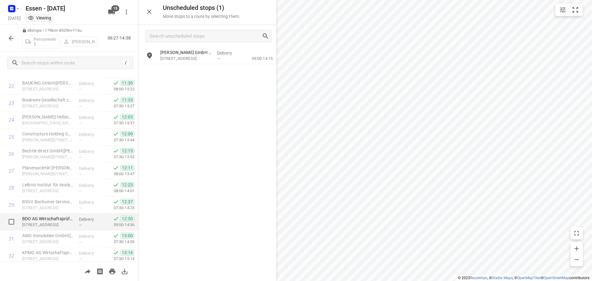
scroll to position [522, 0]
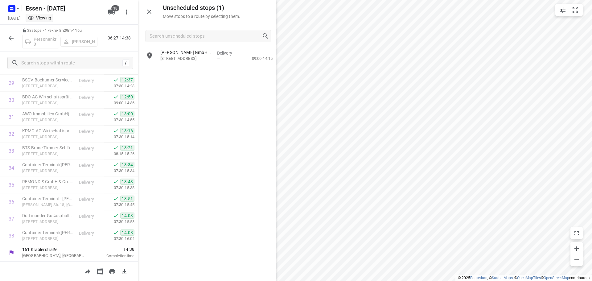
drag, startPoint x: 187, startPoint y: 56, endPoint x: 175, endPoint y: 173, distance: 117.4
click at [187, 163] on div "[PERSON_NAME] GmbH & Co. KG([PERSON_NAME]) [STREET_ADDRESS] Delivery — 09:00-14…" at bounding box center [207, 163] width 138 height 233
click at [15, 35] on button "button" at bounding box center [11, 38] width 12 height 12
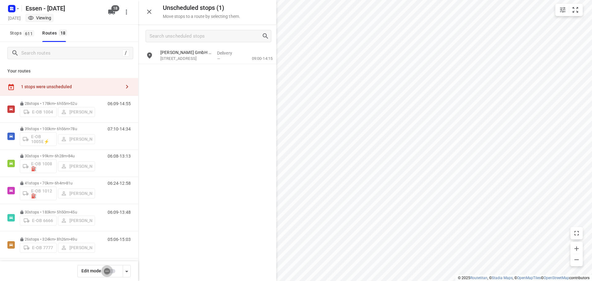
click at [108, 268] on input "checkbox" at bounding box center [106, 271] width 35 height 12
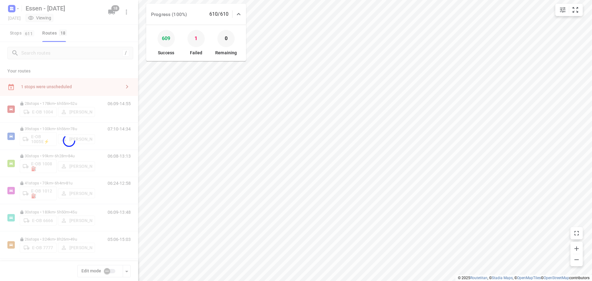
checkbox input "true"
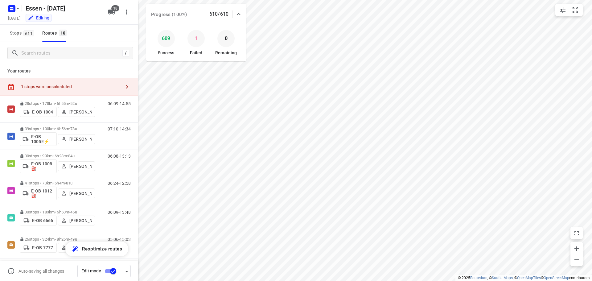
click at [114, 88] on div "1 stops were unscheduled" at bounding box center [71, 86] width 100 height 5
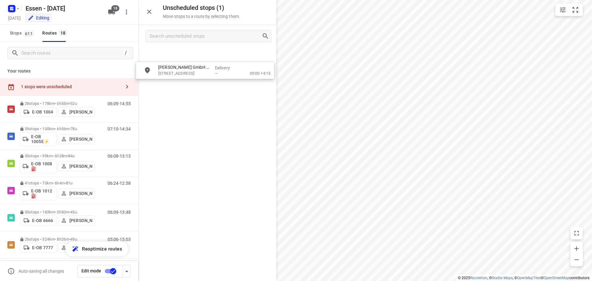
drag, startPoint x: 196, startPoint y: 60, endPoint x: 194, endPoint y: 71, distance: 10.8
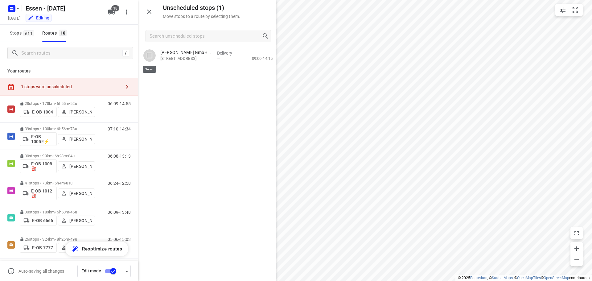
click at [152, 54] on input "grid" at bounding box center [149, 55] width 12 height 12
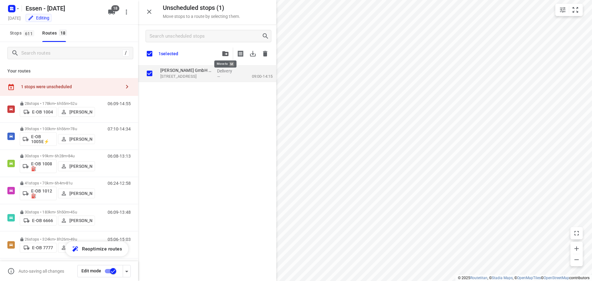
click at [224, 52] on icon "button" at bounding box center [225, 53] width 6 height 5
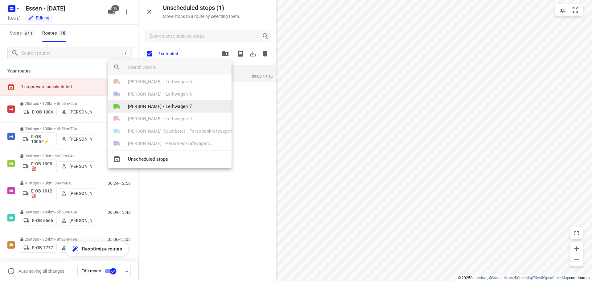
scroll to position [159, 0]
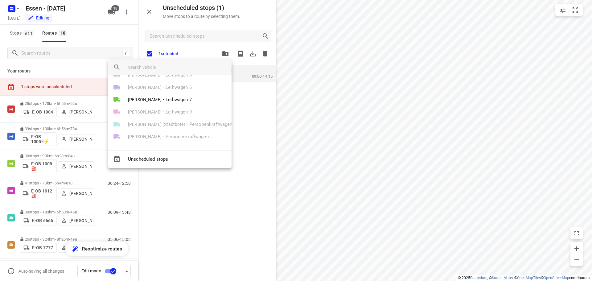
click at [155, 125] on div "[PERSON_NAME] (Stadtbote) • Personenkraftwagen 1" at bounding box center [169, 124] width 123 height 12
click at [176, 210] on div at bounding box center [296, 140] width 592 height 281
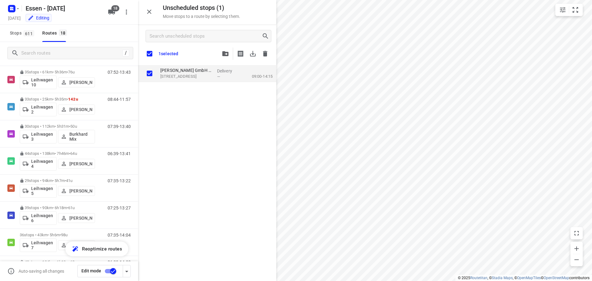
scroll to position [329, 0]
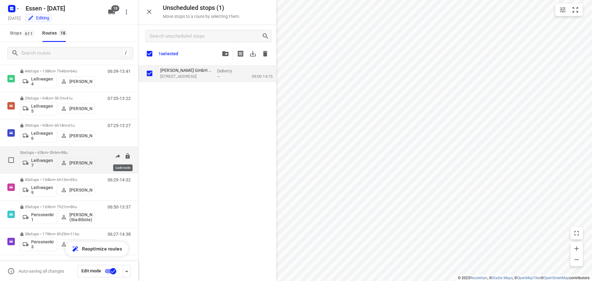
click at [125, 157] on icon at bounding box center [127, 155] width 4 height 5
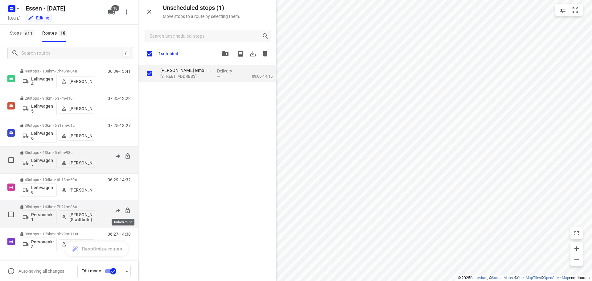
click at [125, 211] on icon at bounding box center [128, 210] width 6 height 6
checkbox input "true"
click at [229, 53] on span "button" at bounding box center [225, 53] width 7 height 5
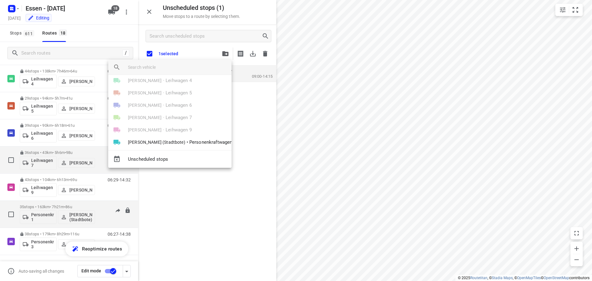
scroll to position [159, 0]
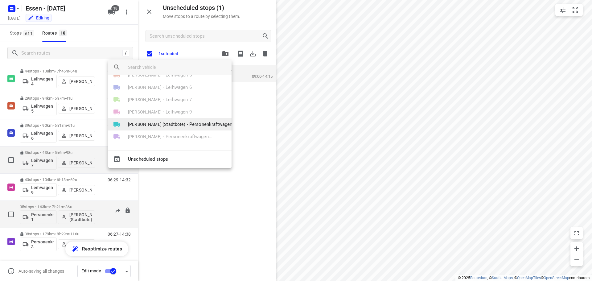
click at [139, 122] on span "[PERSON_NAME] (Stadtbote)" at bounding box center [156, 124] width 57 height 6
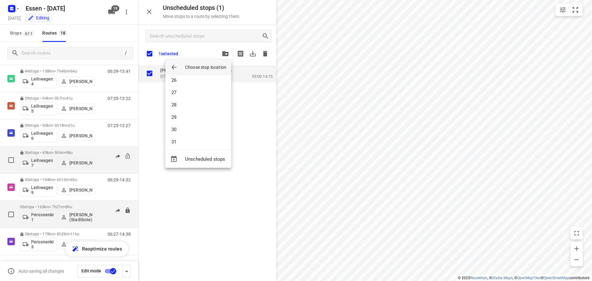
scroll to position [364, 0]
click at [175, 141] on li "35" at bounding box center [198, 139] width 66 height 12
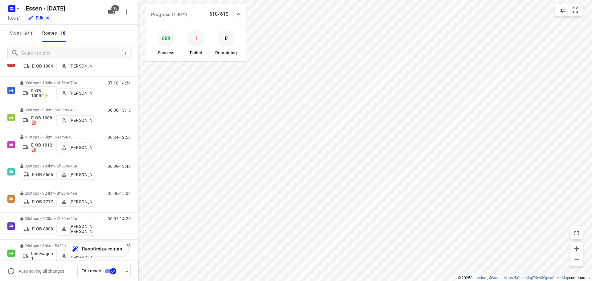
scroll to position [0, 0]
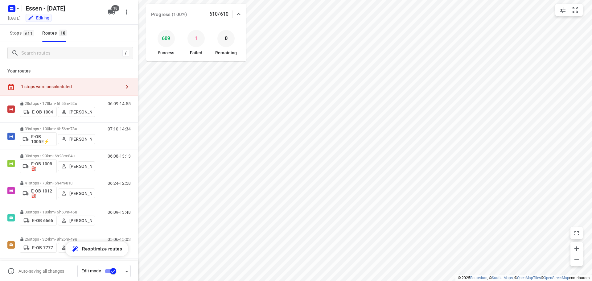
click at [98, 80] on div "1 stops were unscheduled" at bounding box center [69, 87] width 138 height 18
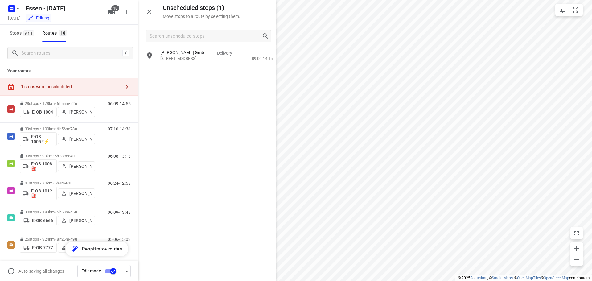
drag, startPoint x: 177, startPoint y: 107, endPoint x: 175, endPoint y: 104, distance: 3.4
click at [176, 105] on div "[PERSON_NAME] GmbH & Co. KG([PERSON_NAME]) [STREET_ADDRESS] Delivery — 09:00-14…" at bounding box center [207, 163] width 138 height 233
